Goal: Transaction & Acquisition: Purchase product/service

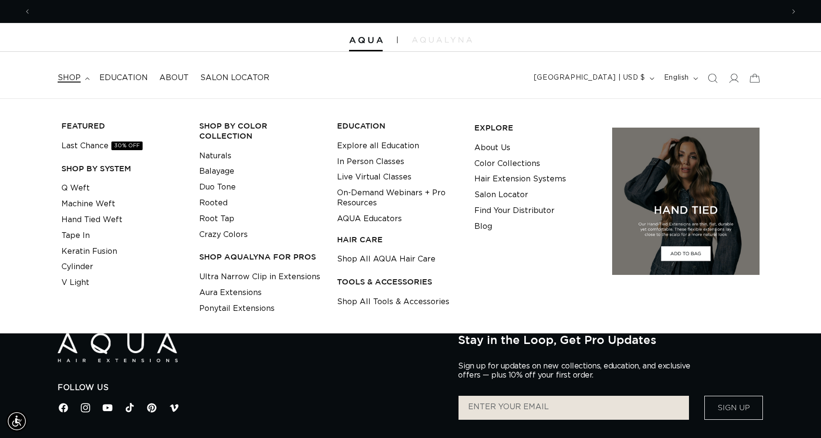
scroll to position [0, 1506]
click at [373, 297] on link "Shop All Tools & Accessories" at bounding box center [393, 302] width 112 height 16
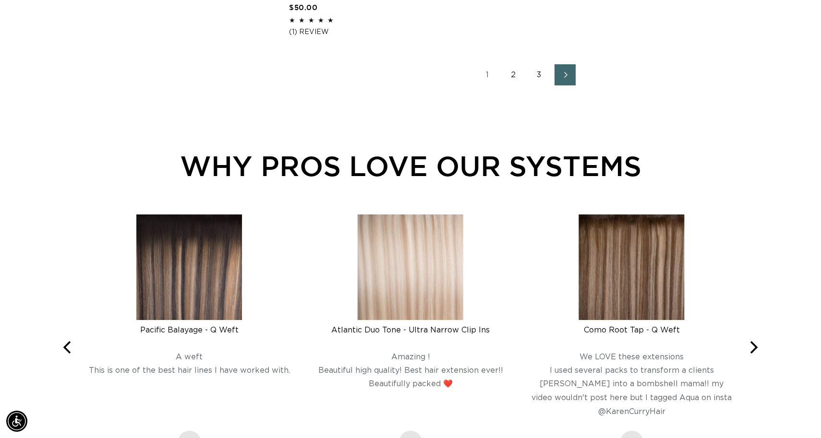
scroll to position [1798, 0]
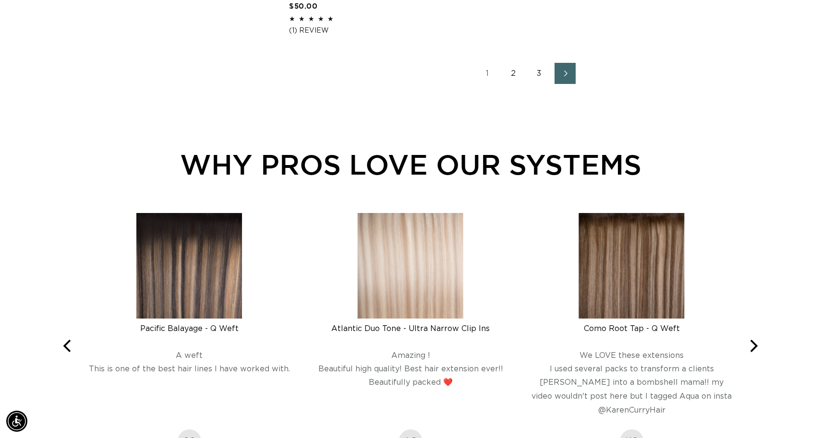
click at [519, 72] on link "2" at bounding box center [513, 73] width 21 height 21
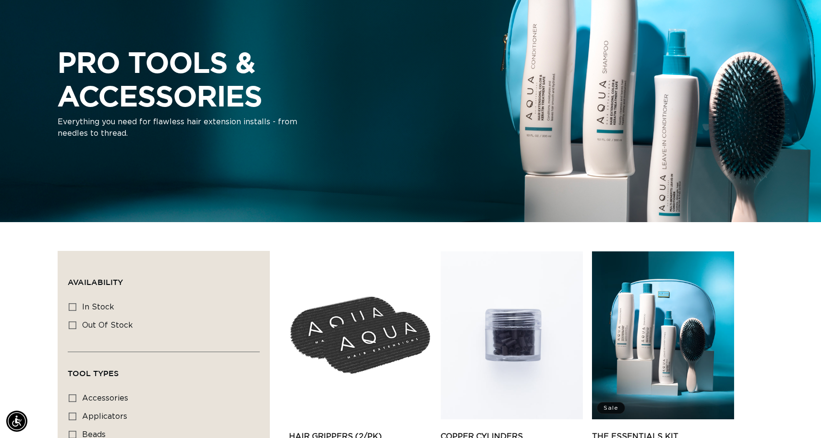
scroll to position [0, 1506]
click at [656, 431] on link "The Essentials Kit" at bounding box center [663, 437] width 142 height 12
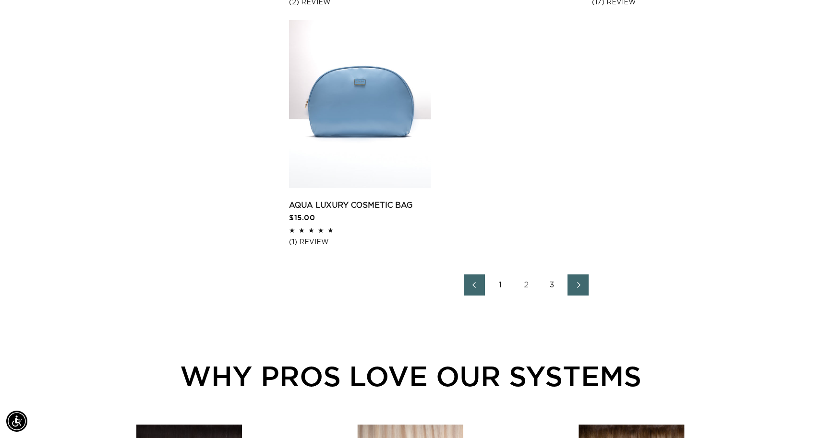
click at [554, 278] on link "3" at bounding box center [552, 285] width 21 height 21
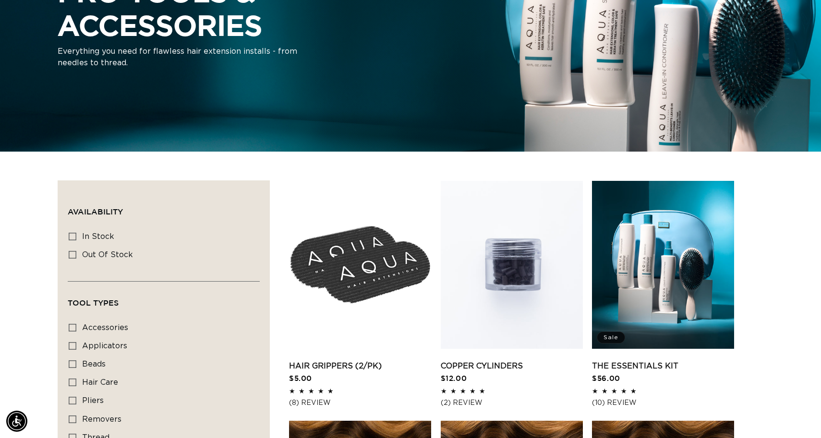
scroll to position [0, 0]
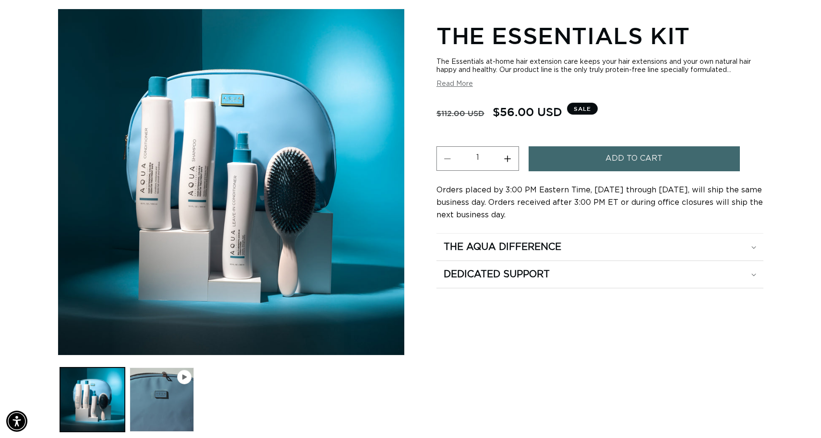
scroll to position [0, 753]
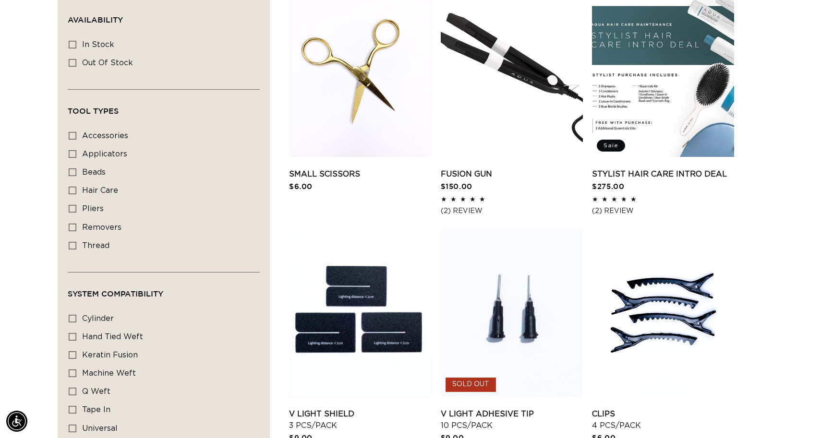
scroll to position [297, 0]
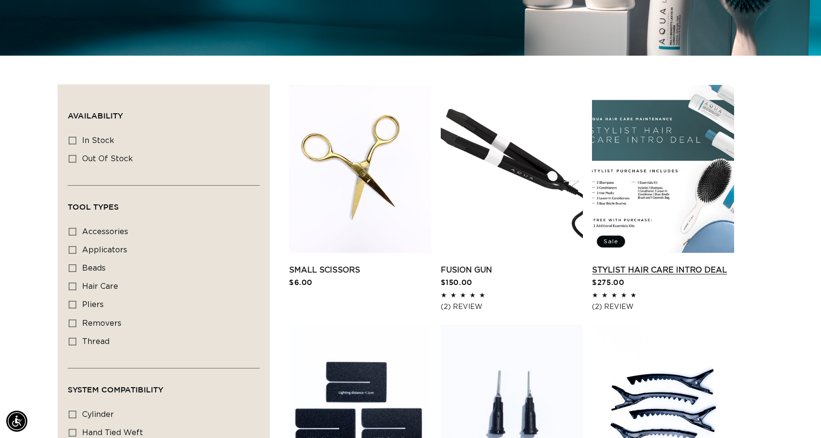
click at [680, 265] on link "Stylist Hair Care Intro Deal" at bounding box center [663, 271] width 142 height 12
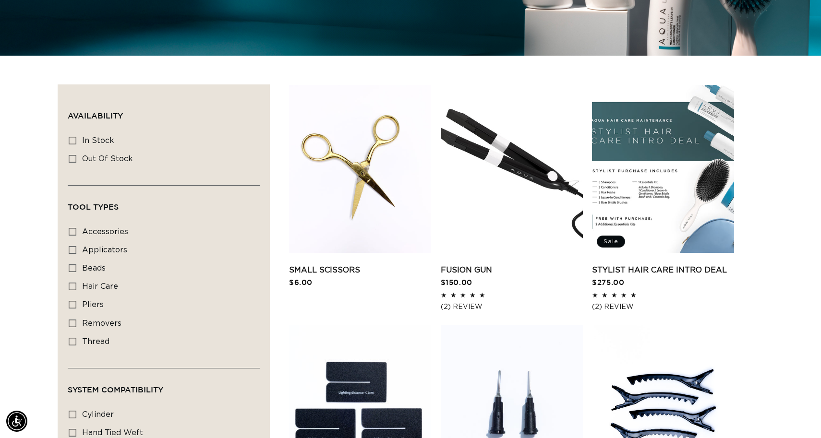
scroll to position [0, 1506]
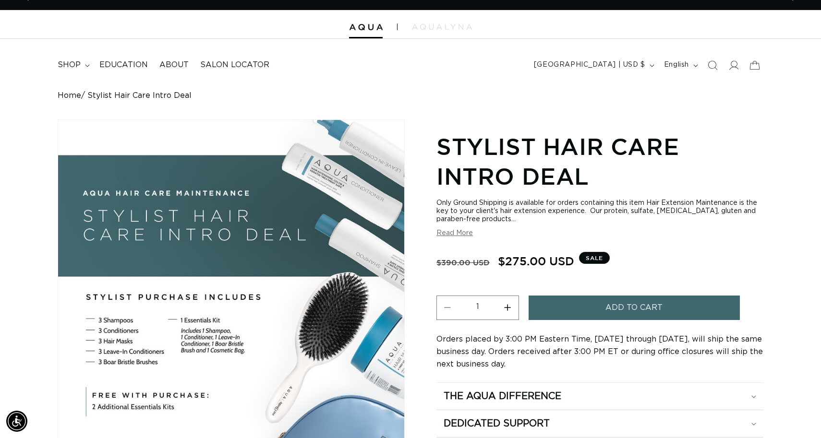
scroll to position [0, 753]
